Goal: Task Accomplishment & Management: Manage account settings

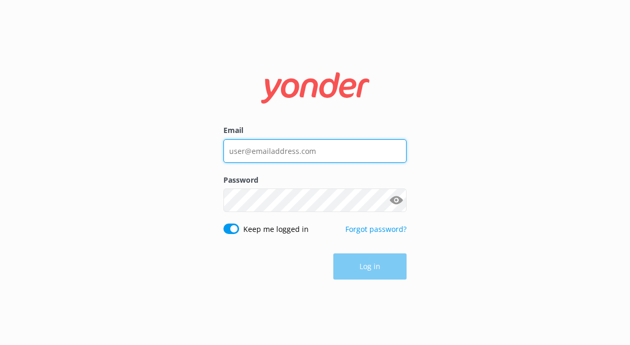
click at [311, 158] on input "Email" at bounding box center [314, 151] width 183 height 24
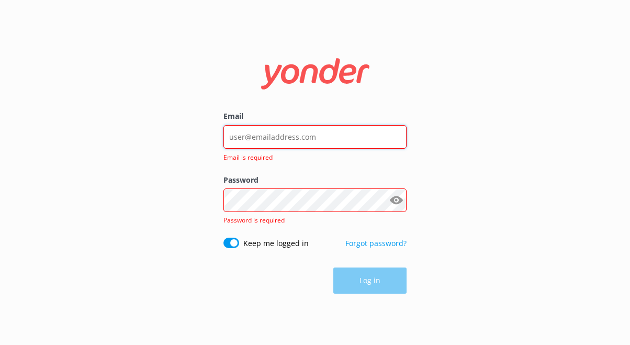
type input "[EMAIL_ADDRESS][DOMAIN_NAME]"
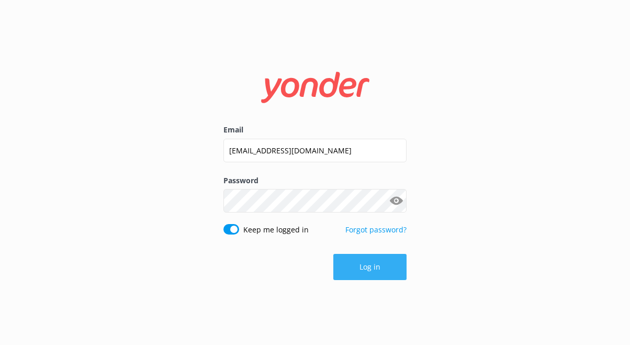
click at [365, 267] on button "Log in" at bounding box center [369, 267] width 73 height 26
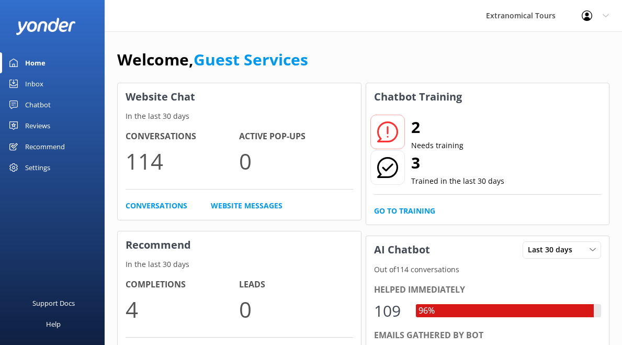
click at [29, 83] on div "Inbox" at bounding box center [34, 83] width 18 height 21
